Goal: Task Accomplishment & Management: Use online tool/utility

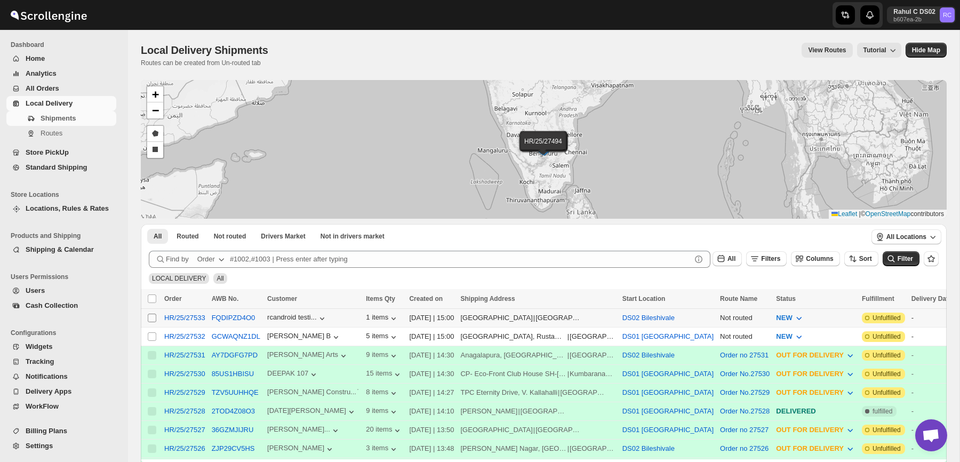
click at [154, 316] on input "Select shipment" at bounding box center [152, 318] width 9 height 9
checkbox input "true"
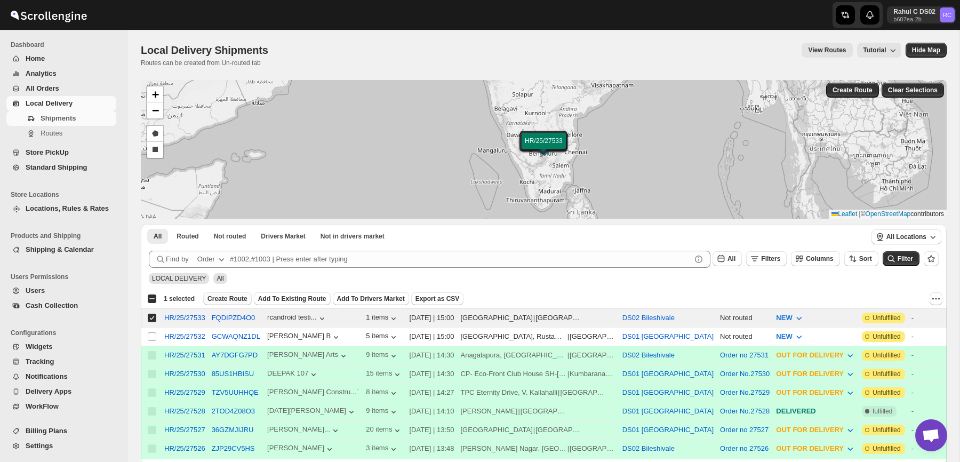
click at [217, 300] on span "Create Route" at bounding box center [228, 299] width 40 height 9
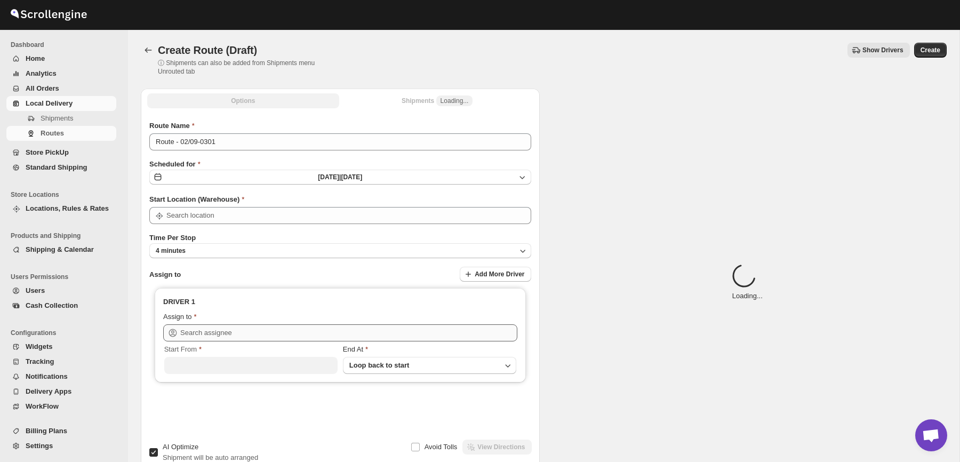
type input "DS02 Bileshivale"
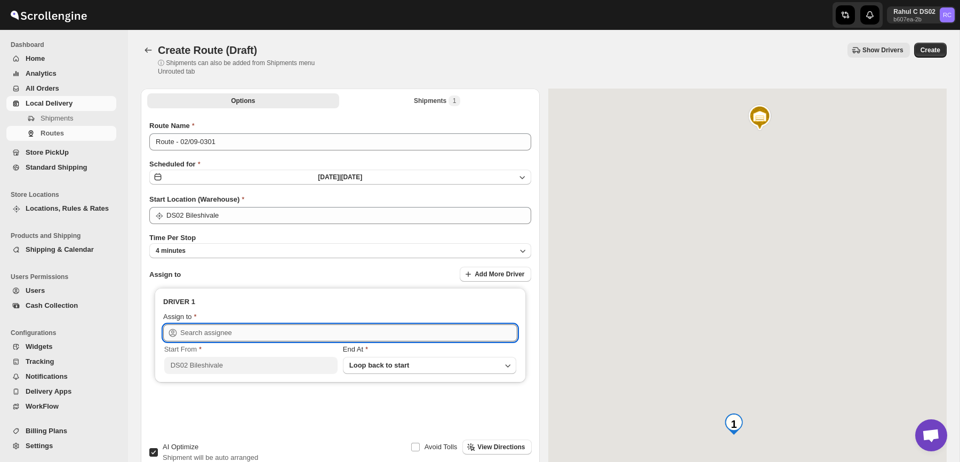
click at [214, 329] on input "text" at bounding box center [348, 332] width 337 height 17
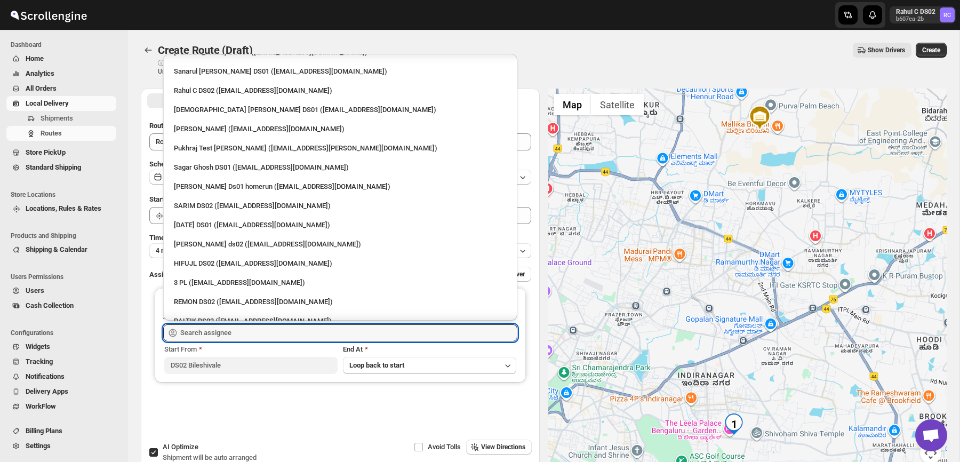
scroll to position [73, 0]
click at [229, 95] on div "Rahul C DS02 ([EMAIL_ADDRESS][DOMAIN_NAME])" at bounding box center [340, 90] width 333 height 11
type input "Rahul C DS02 ([EMAIL_ADDRESS][DOMAIN_NAME])"
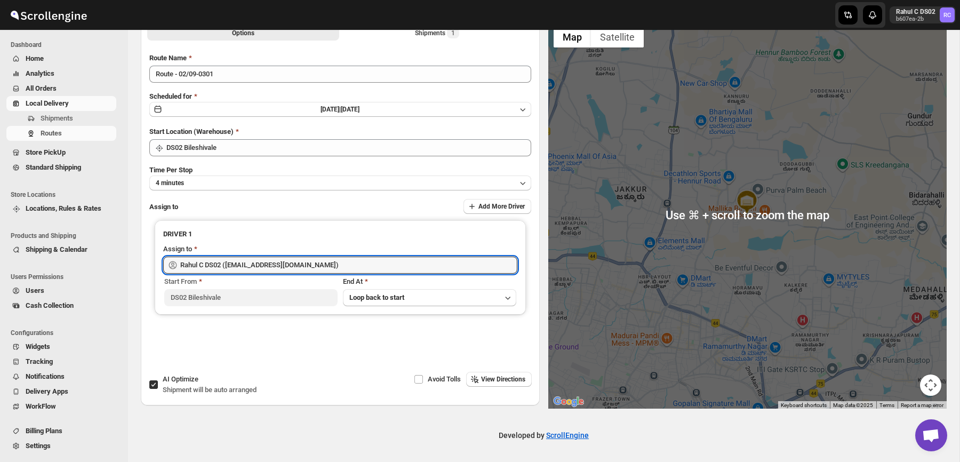
scroll to position [0, 0]
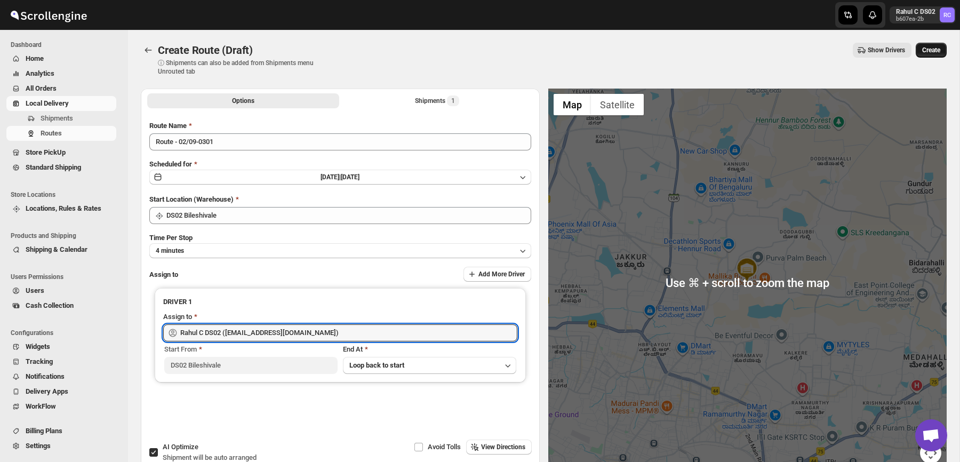
click at [929, 49] on span "Create" at bounding box center [932, 50] width 18 height 9
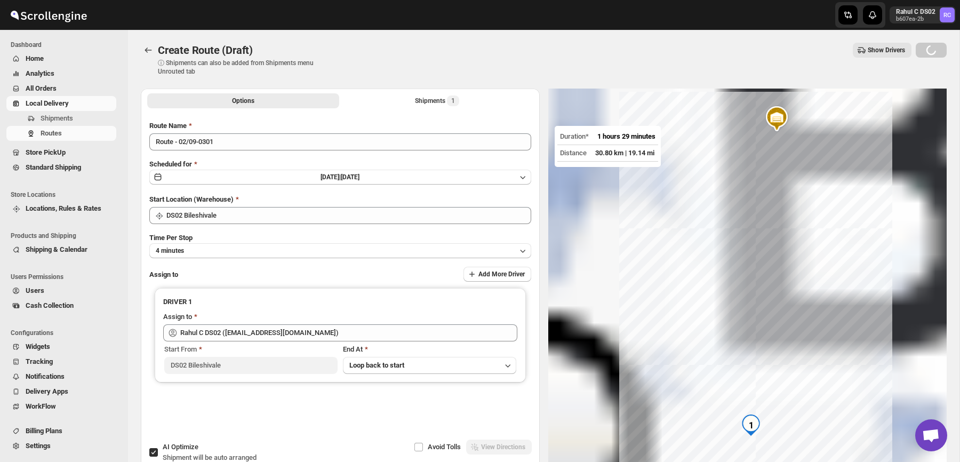
click at [592, 92] on div at bounding box center [747, 283] width 399 height 388
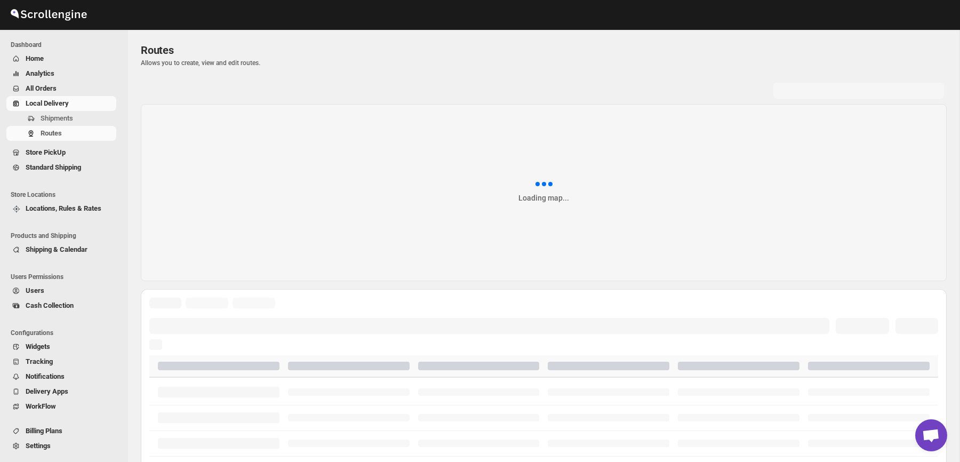
click at [592, 57] on div "Routes" at bounding box center [544, 50] width 806 height 15
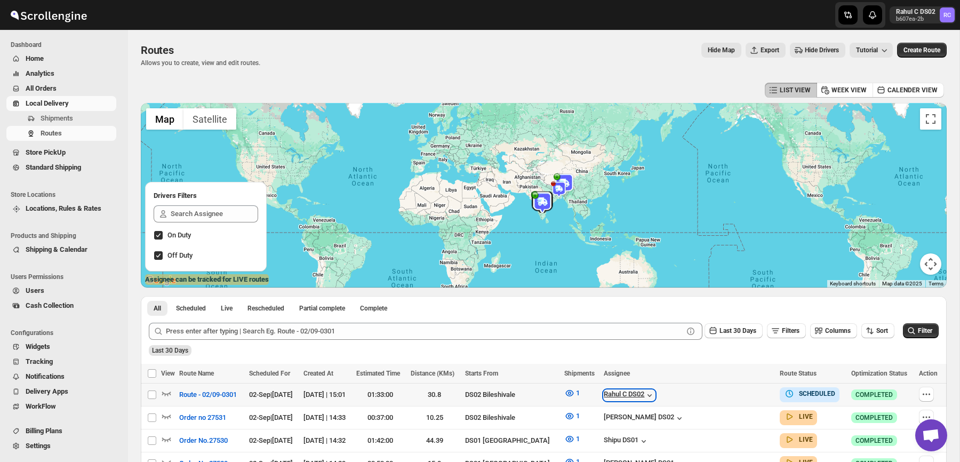
click at [655, 397] on icon "button" at bounding box center [650, 395] width 11 height 11
click at [655, 395] on div "Rahul C DS02" at bounding box center [629, 395] width 51 height 11
click at [670, 370] on button "Change Assignee" at bounding box center [670, 376] width 62 height 15
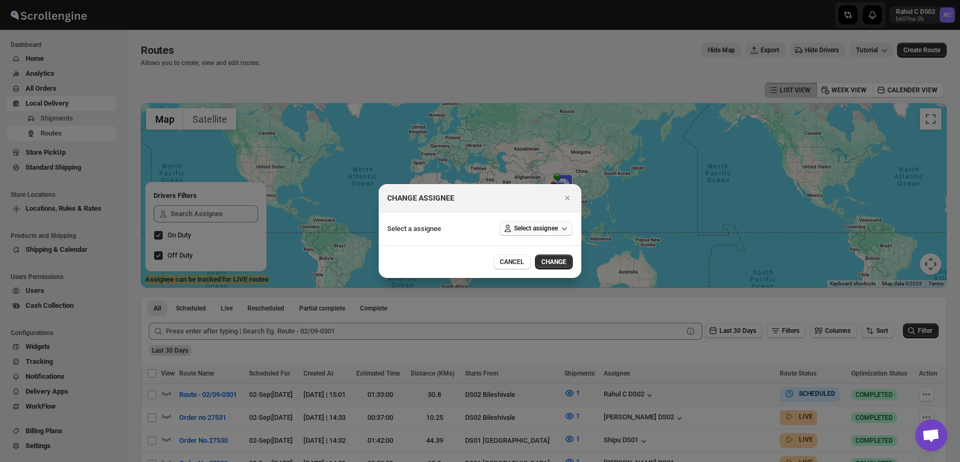
click at [539, 231] on span "Select assignee" at bounding box center [536, 228] width 44 height 9
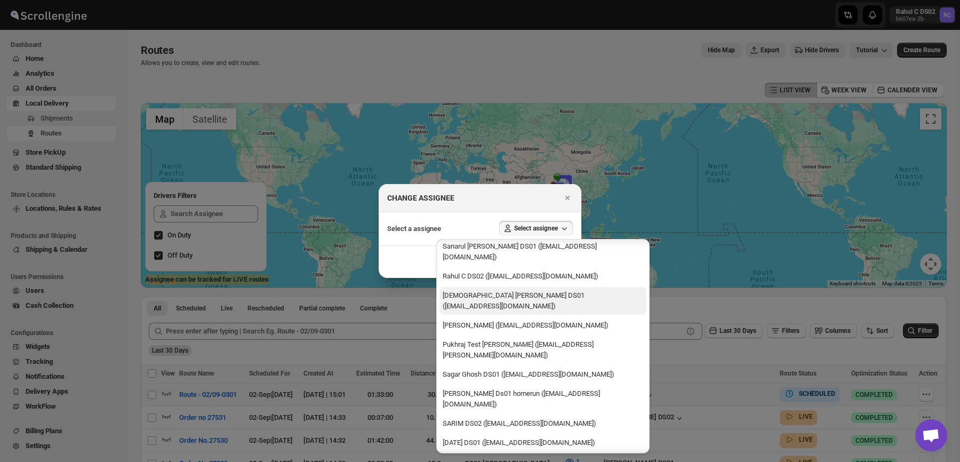
scroll to position [95, 0]
click at [517, 292] on div "[DEMOGRAPHIC_DATA] [PERSON_NAME] DS01 ([EMAIL_ADDRESS][DOMAIN_NAME])" at bounding box center [543, 302] width 201 height 21
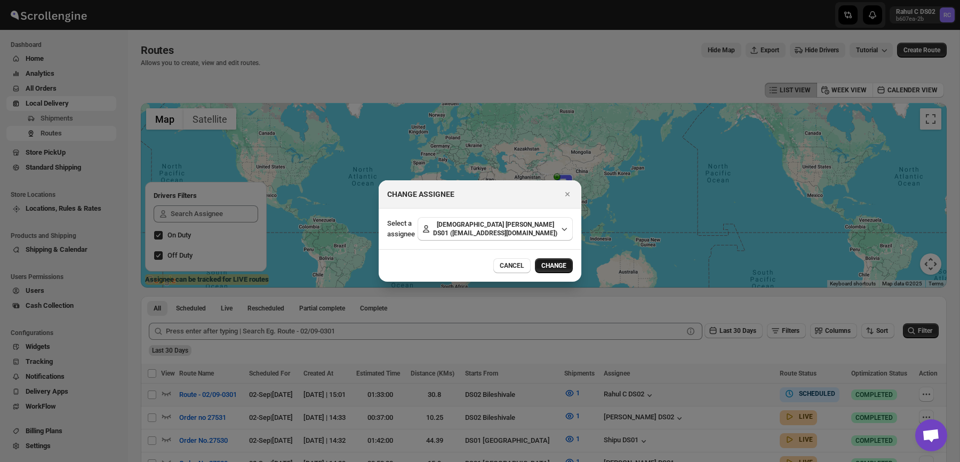
click at [553, 265] on span "CHANGE" at bounding box center [554, 265] width 25 height 9
